Goal: Task Accomplishment & Management: Complete application form

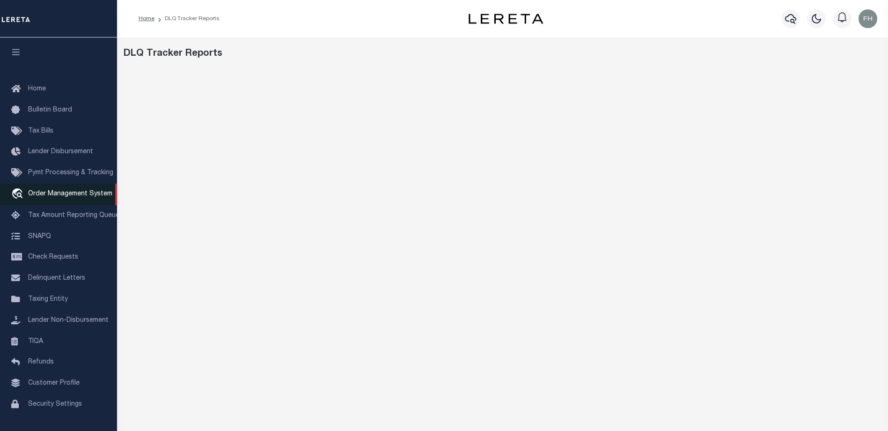
click at [72, 195] on span "Order Management System" at bounding box center [70, 194] width 84 height 7
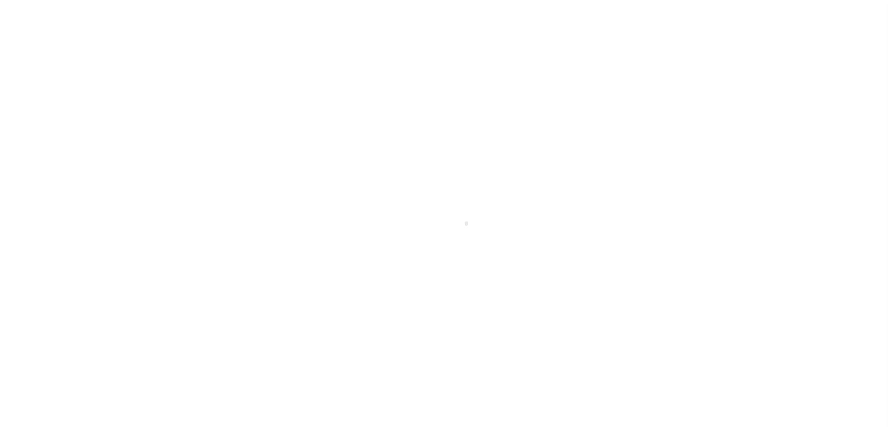
scroll to position [25, 0]
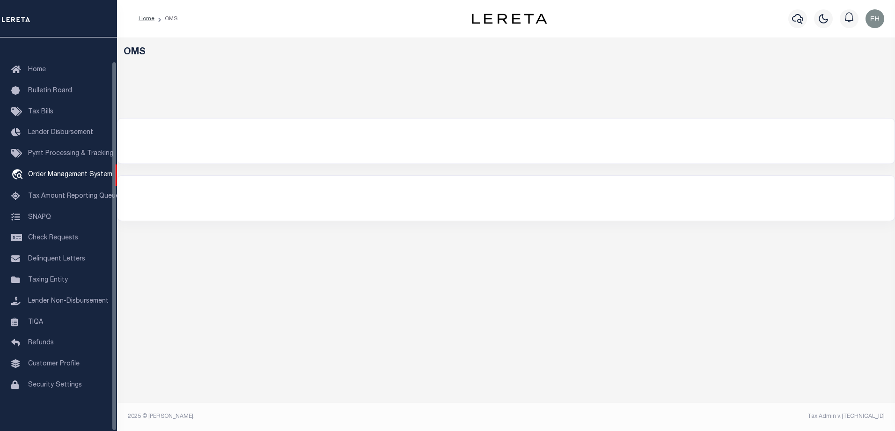
select select "200"
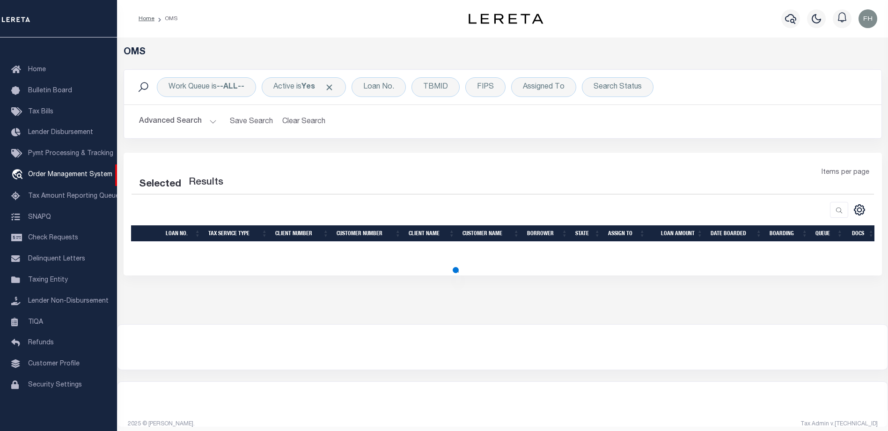
select select "200"
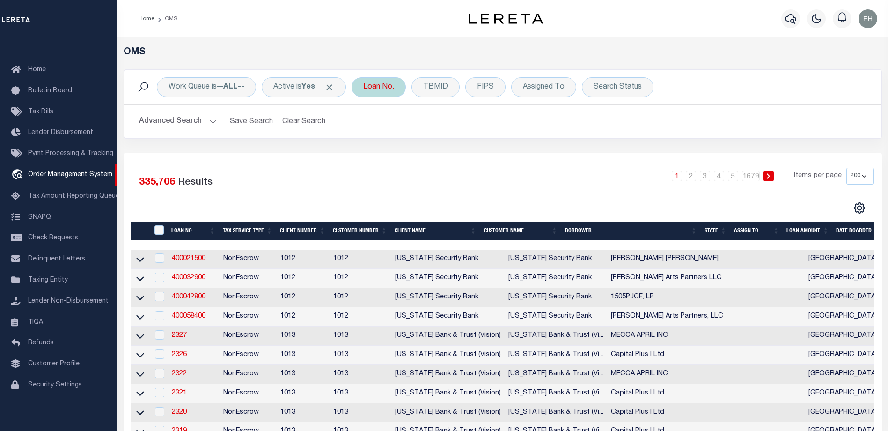
click at [398, 88] on div "Loan No." at bounding box center [379, 87] width 54 height 20
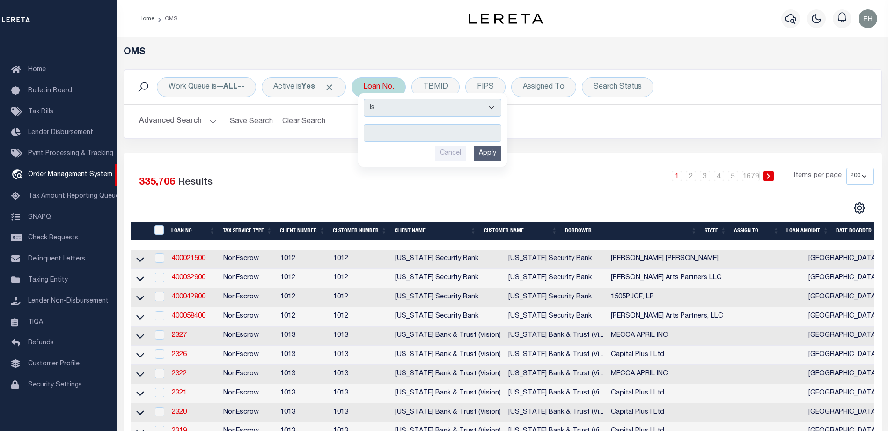
click at [406, 132] on input "text" at bounding box center [433, 133] width 138 height 18
type input "113178"
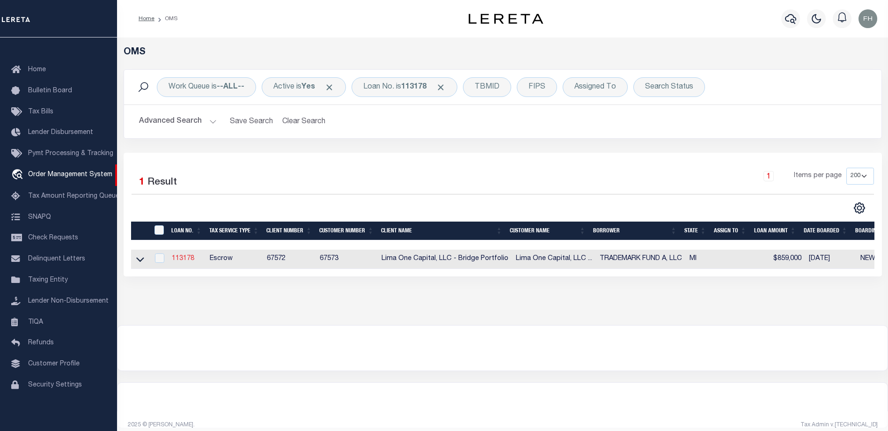
click at [181, 262] on link "113178" at bounding box center [183, 258] width 22 height 7
type input "113178"
type input "TRADEMARK FUND A, LLC"
select select
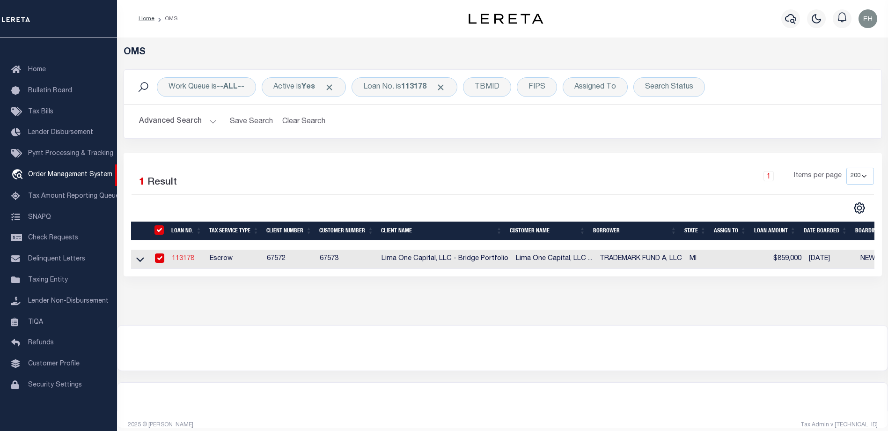
select select
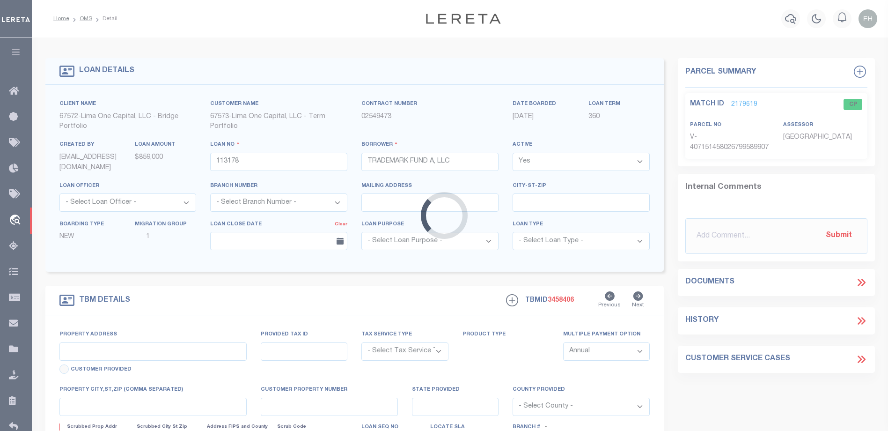
type input "1107 INDIANWOOD TRAIL"
radio input "true"
select select "Escrow"
type input "WALLED [GEOGRAPHIC_DATA]"
type input "113178-1"
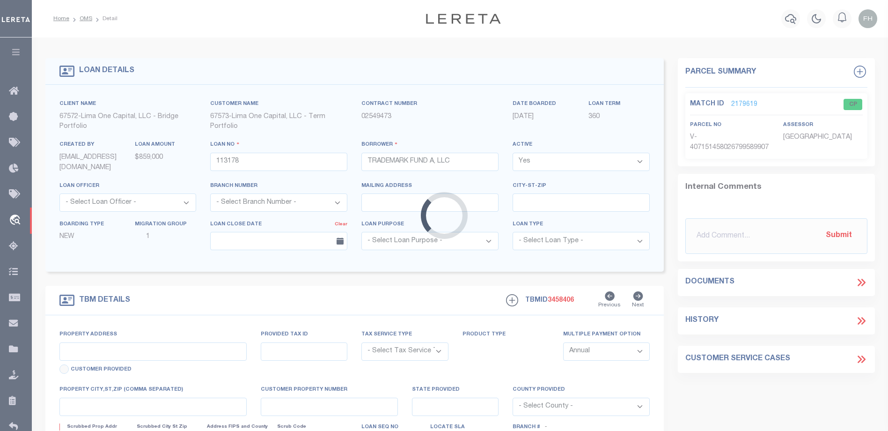
type input "MI"
type textarea "COLLECTOR: ENTITY: PARCEL: 921723326029"
type textarea "Compare"
select select "2"
